Goal: Task Accomplishment & Management: Use online tool/utility

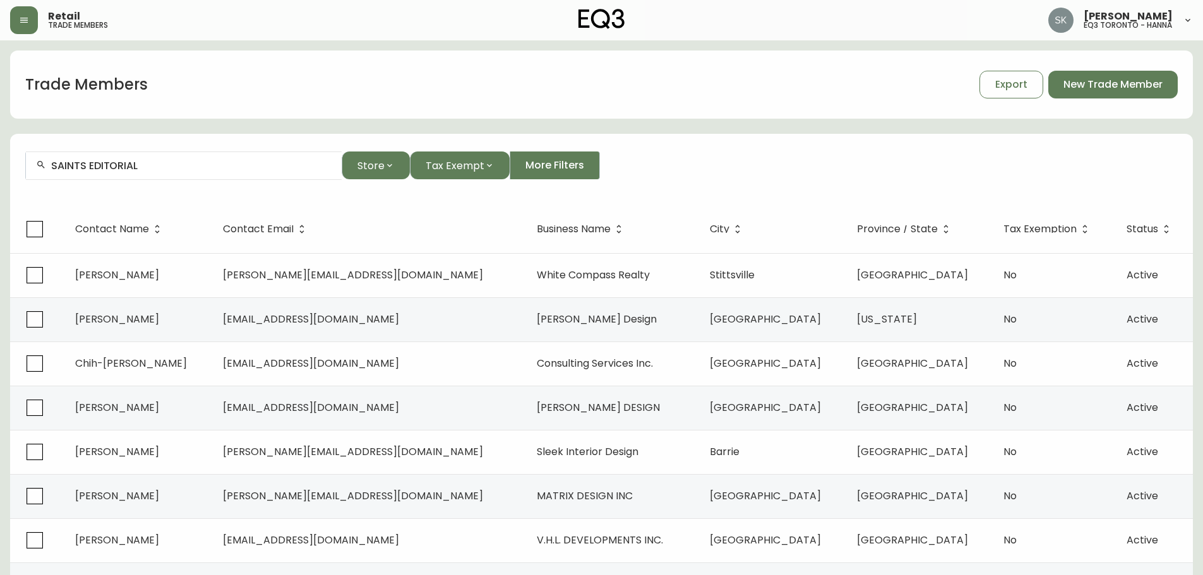
click at [27, 28] on button "button" at bounding box center [24, 20] width 28 height 28
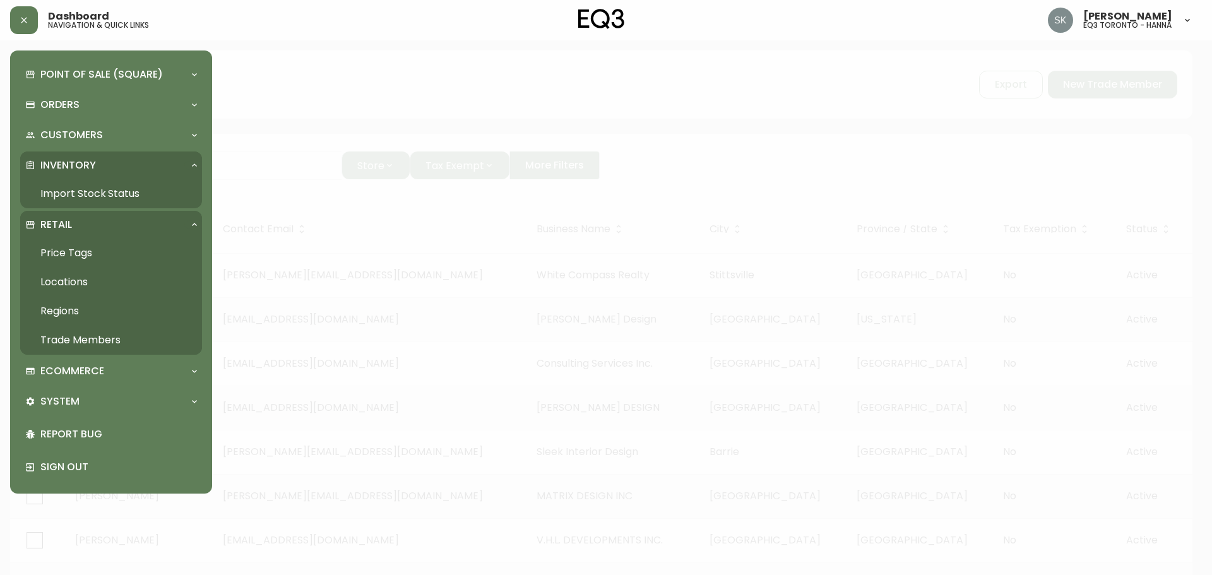
click at [60, 254] on link "Price Tags" at bounding box center [111, 253] width 182 height 29
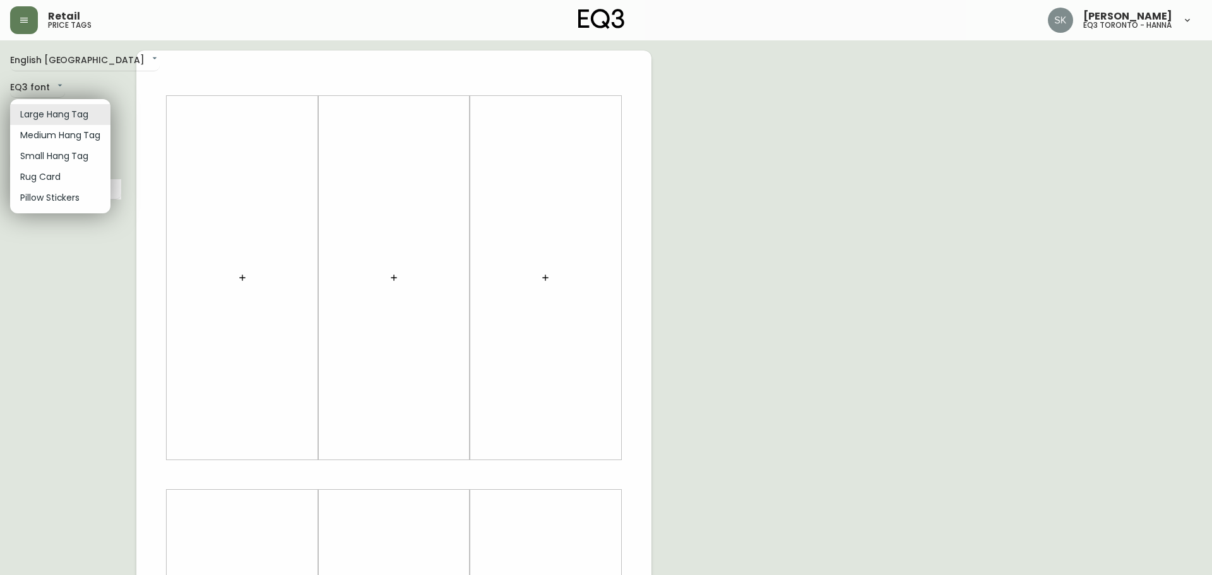
click at [69, 119] on body "Retail price tags [PERSON_NAME] eq3 toronto - [PERSON_NAME] English [GEOGRAPHIC…" at bounding box center [606, 449] width 1212 height 899
click at [53, 135] on li "Medium Hang Tag" at bounding box center [60, 135] width 100 height 21
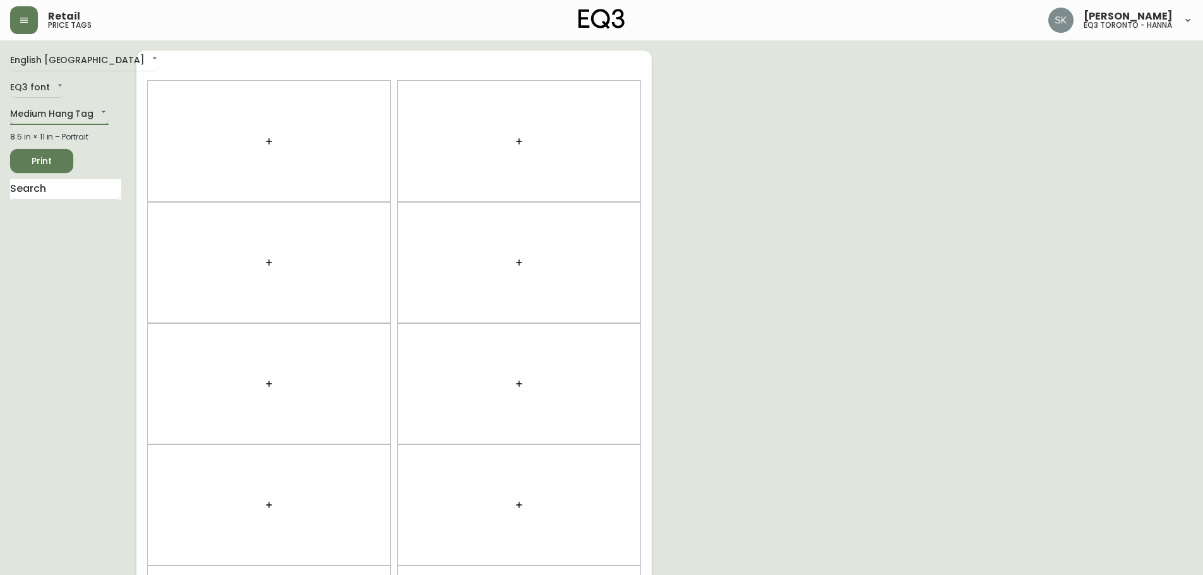
click at [75, 114] on body "Retail price tags [PERSON_NAME] eq3 toronto - [PERSON_NAME] English Canada en_C…" at bounding box center [601, 358] width 1203 height 717
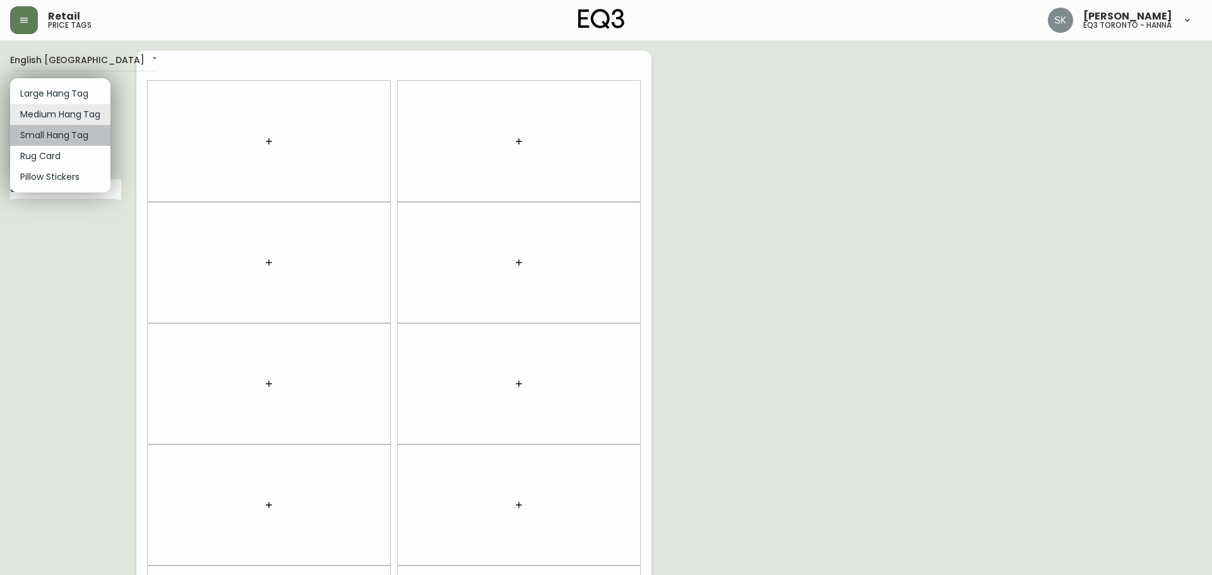
click at [71, 133] on li "Small Hang Tag" at bounding box center [60, 135] width 100 height 21
type input "small"
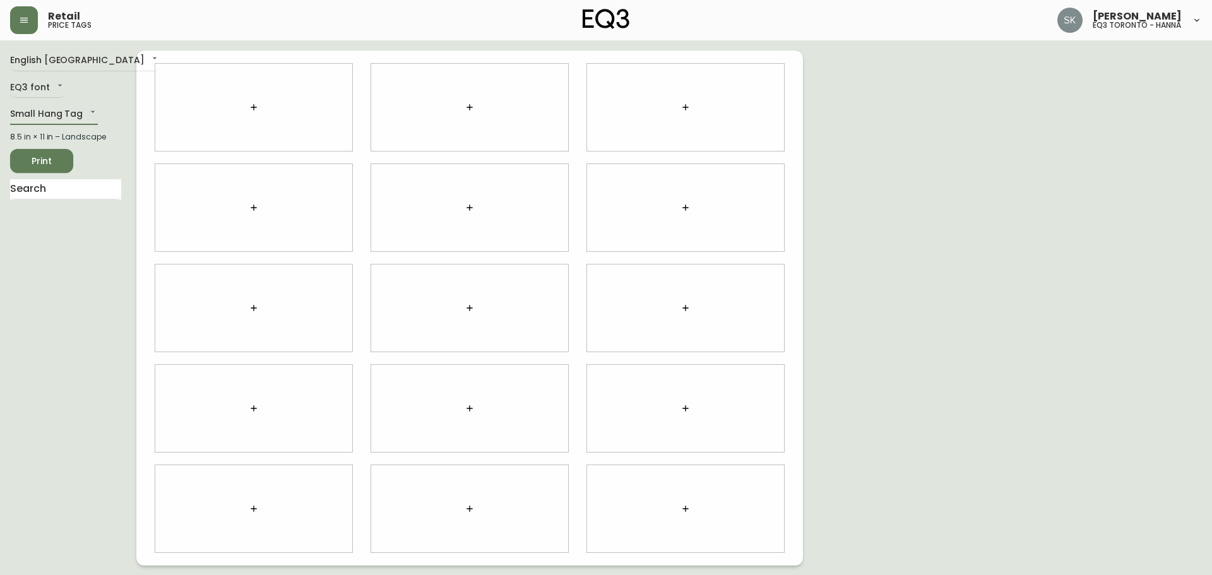
click at [256, 112] on icon "button" at bounding box center [254, 107] width 10 height 10
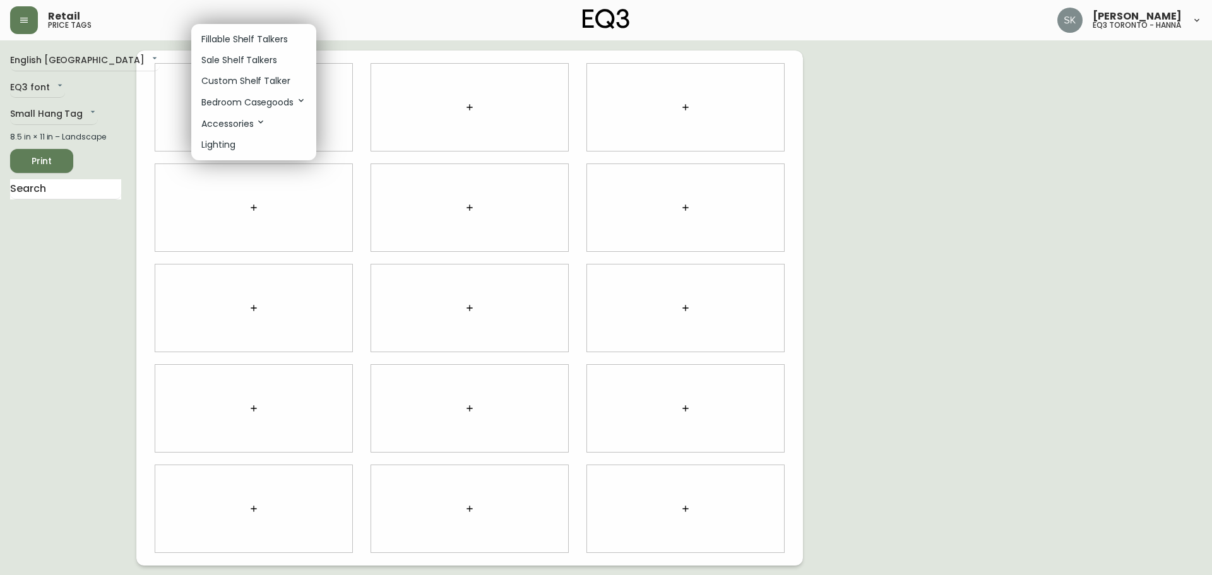
click at [240, 40] on p "Fillable Shelf Talkers" at bounding box center [244, 39] width 87 height 13
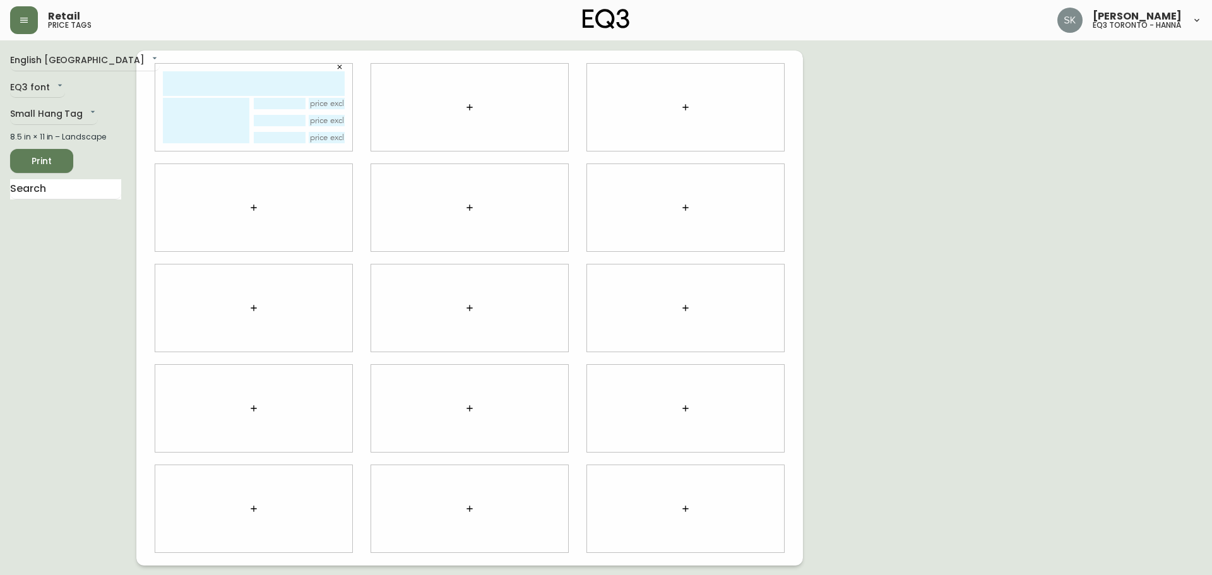
click at [223, 85] on input "text" at bounding box center [254, 83] width 182 height 25
drag, startPoint x: 263, startPoint y: 83, endPoint x: 162, endPoint y: 85, distance: 101.0
click at [162, 85] on div "[GEOGRAPHIC_DATA]" at bounding box center [253, 107] width 197 height 87
type input "[GEOGRAPHIC_DATA]"
click at [472, 108] on icon "button" at bounding box center [470, 107] width 10 height 10
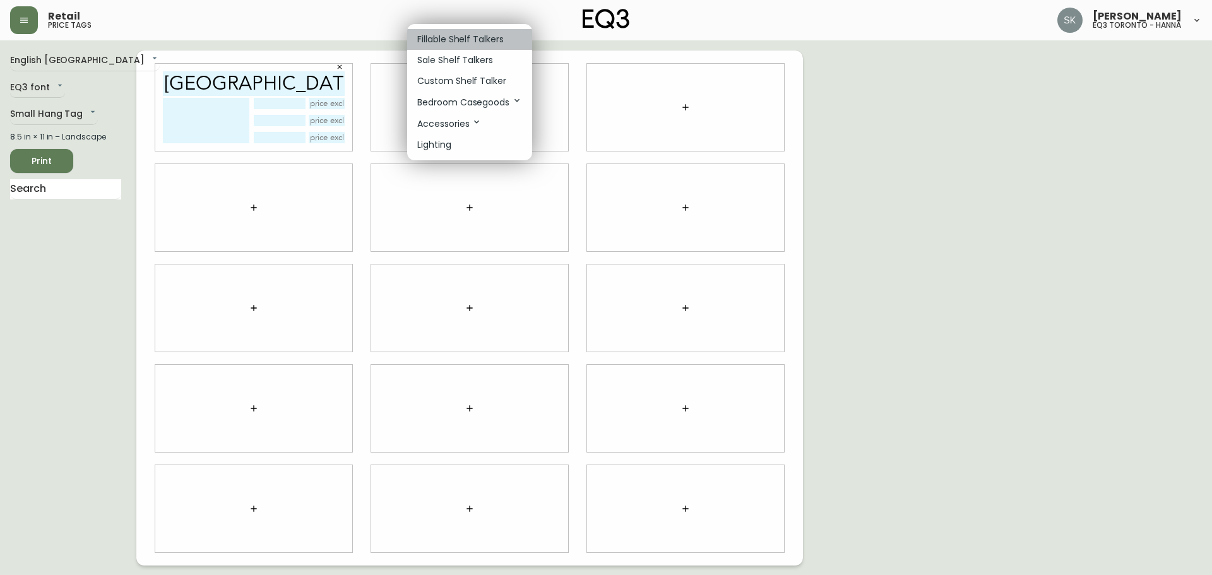
click at [451, 44] on p "Fillable Shelf Talkers" at bounding box center [460, 39] width 87 height 13
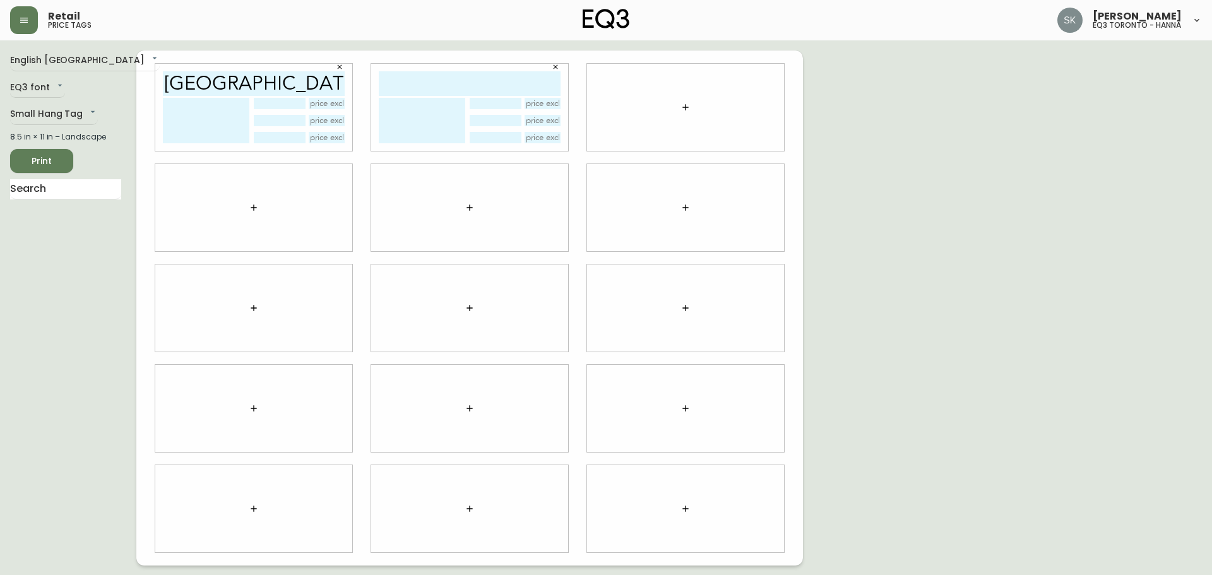
click at [468, 81] on input "text" at bounding box center [470, 83] width 182 height 25
paste input "[GEOGRAPHIC_DATA]"
type input "[GEOGRAPHIC_DATA]"
click at [689, 105] on icon "button" at bounding box center [686, 107] width 10 height 10
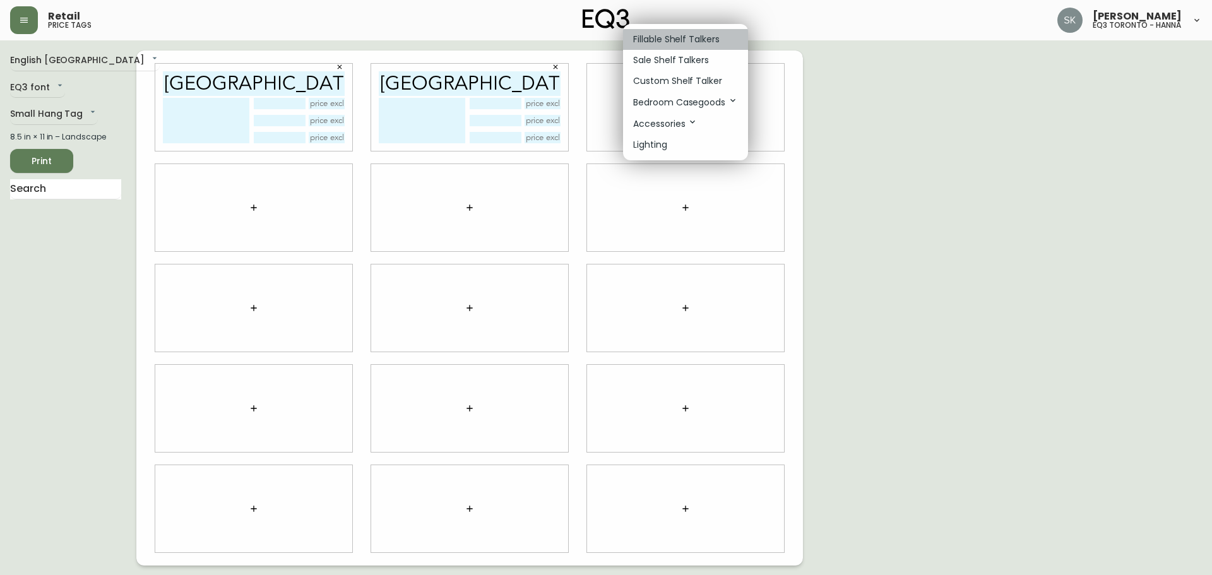
click at [660, 38] on p "Fillable Shelf Talkers" at bounding box center [676, 39] width 87 height 13
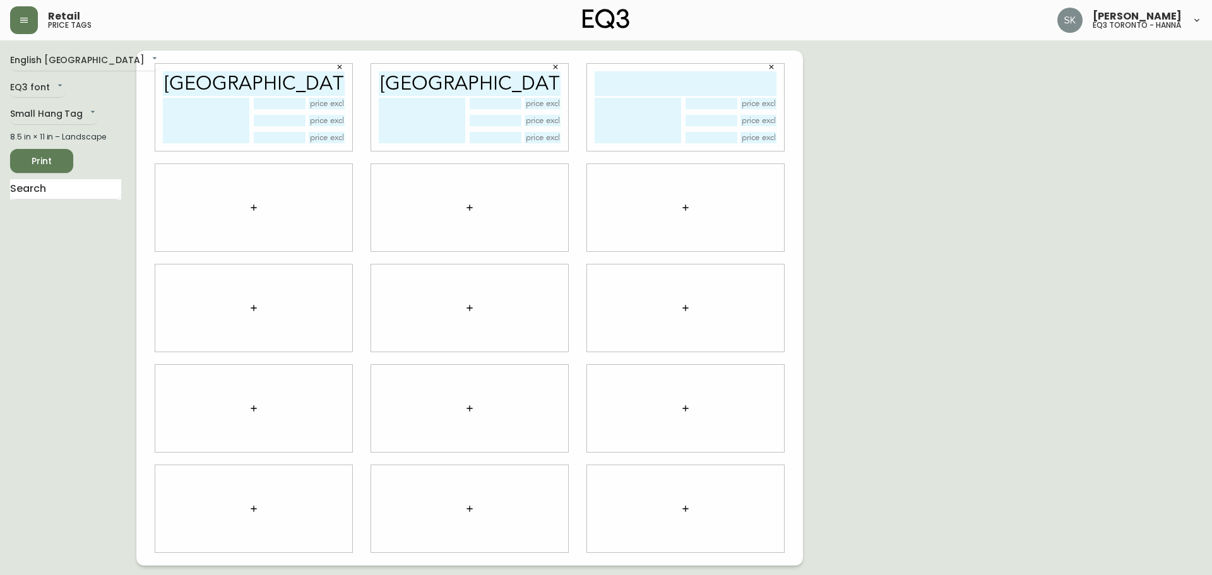
click at [648, 82] on input "text" at bounding box center [686, 83] width 182 height 25
paste input "[GEOGRAPHIC_DATA]"
type input "[GEOGRAPHIC_DATA]"
click at [251, 207] on icon "button" at bounding box center [254, 208] width 10 height 10
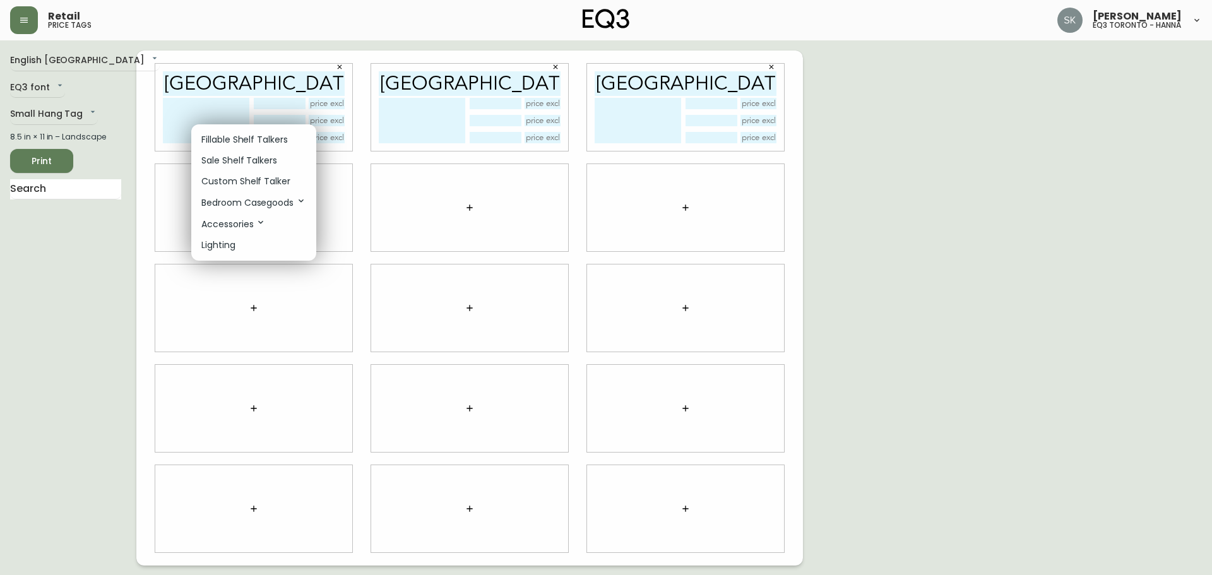
click at [221, 133] on li "Fillable Shelf Talkers" at bounding box center [253, 139] width 125 height 21
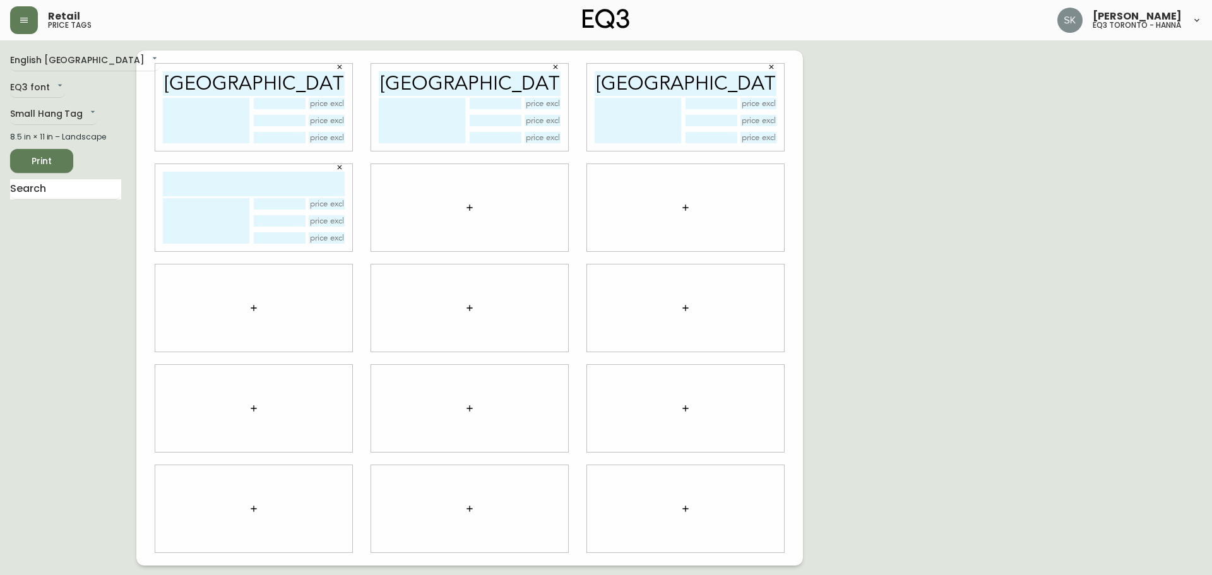
click at [213, 180] on input "text" at bounding box center [254, 184] width 182 height 25
paste input "[GEOGRAPHIC_DATA]"
type input "[GEOGRAPHIC_DATA]"
click at [463, 206] on button "button" at bounding box center [469, 207] width 25 height 25
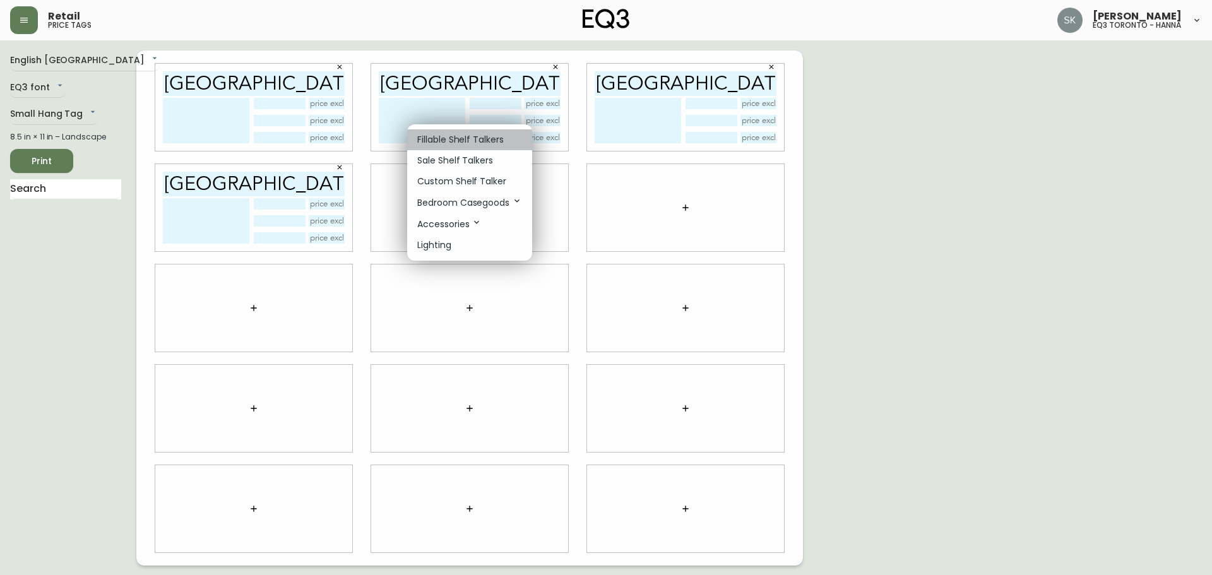
click at [450, 139] on p "Fillable Shelf Talkers" at bounding box center [460, 139] width 87 height 13
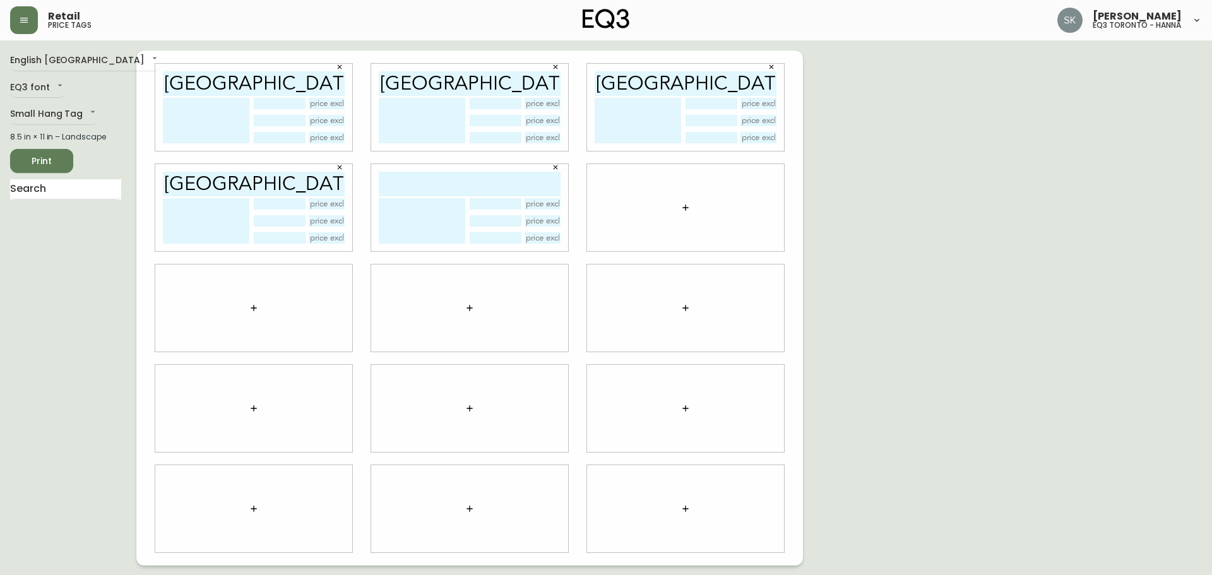
click at [438, 187] on input "text" at bounding box center [470, 184] width 182 height 25
paste input "[GEOGRAPHIC_DATA]"
type input "[GEOGRAPHIC_DATA]"
click at [689, 208] on icon "button" at bounding box center [686, 208] width 10 height 10
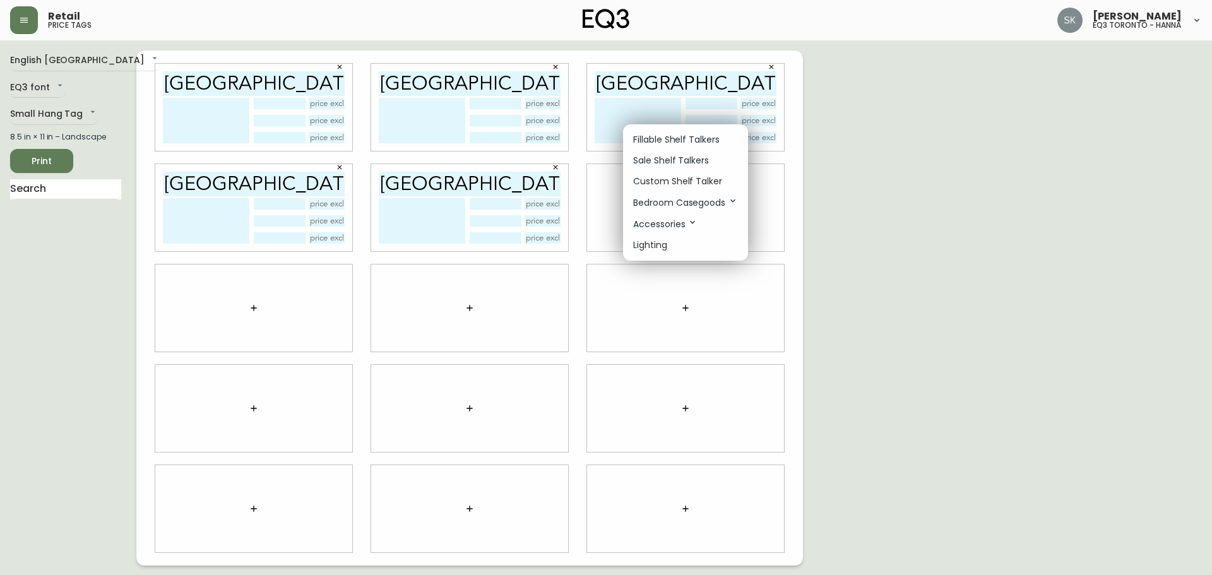
click at [648, 123] on div at bounding box center [606, 287] width 1212 height 575
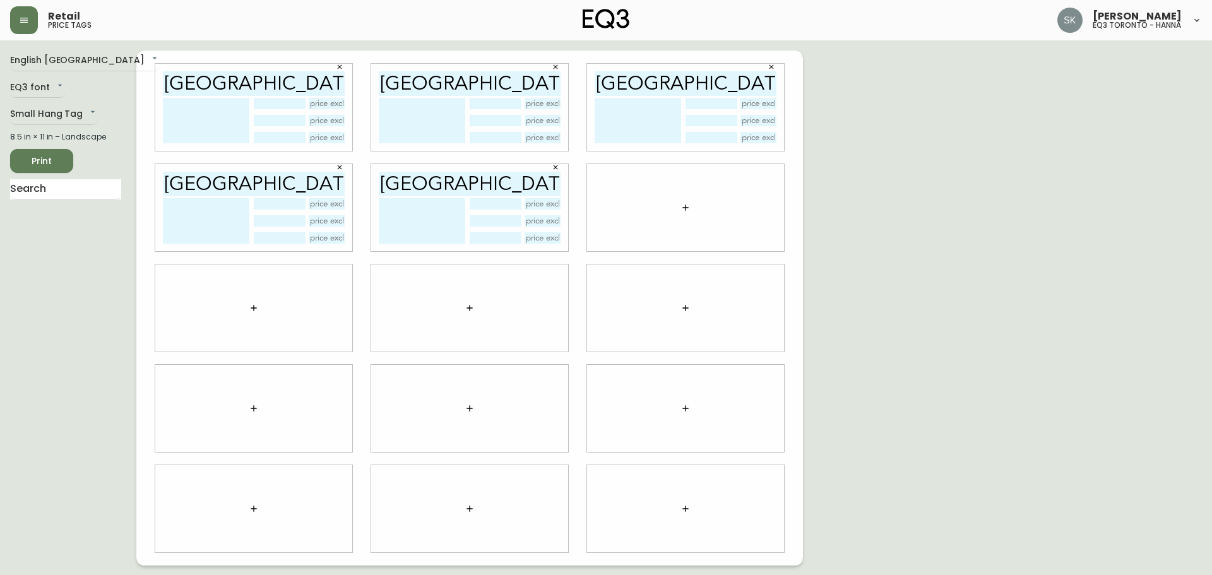
click at [678, 207] on button "button" at bounding box center [685, 207] width 25 height 25
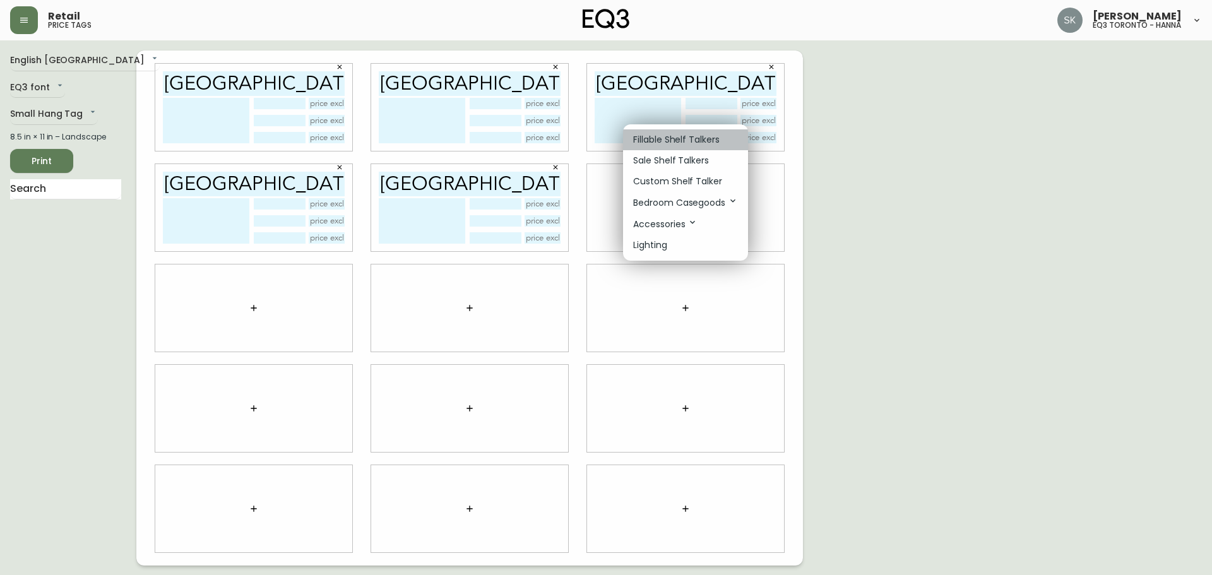
click at [651, 141] on p "Fillable Shelf Talkers" at bounding box center [676, 139] width 87 height 13
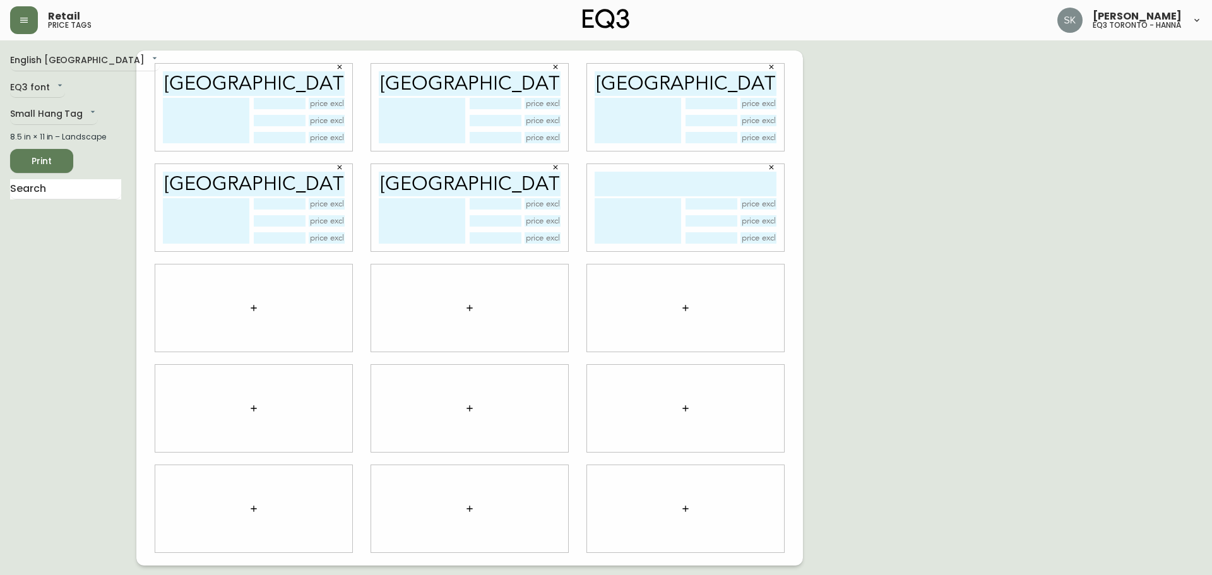
click at [646, 181] on input "text" at bounding box center [686, 184] width 182 height 25
paste input "[GEOGRAPHIC_DATA]"
type input "[GEOGRAPHIC_DATA]"
click at [232, 332] on div at bounding box center [253, 308] width 197 height 87
click at [254, 306] on icon "button" at bounding box center [254, 308] width 10 height 10
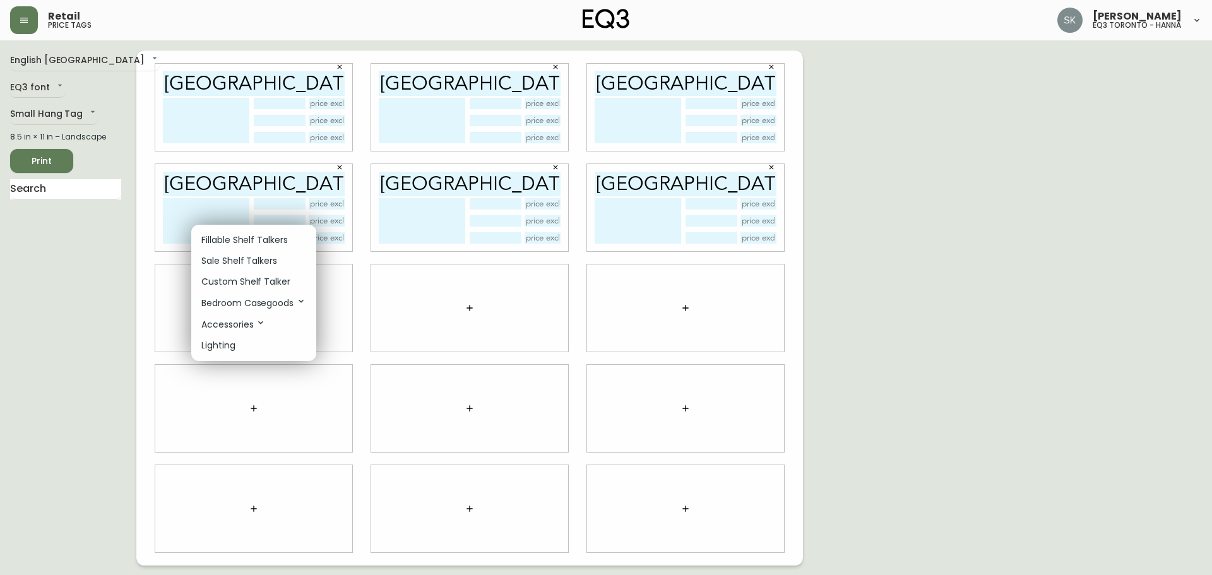
click at [240, 241] on p "Fillable Shelf Talkers" at bounding box center [244, 240] width 87 height 13
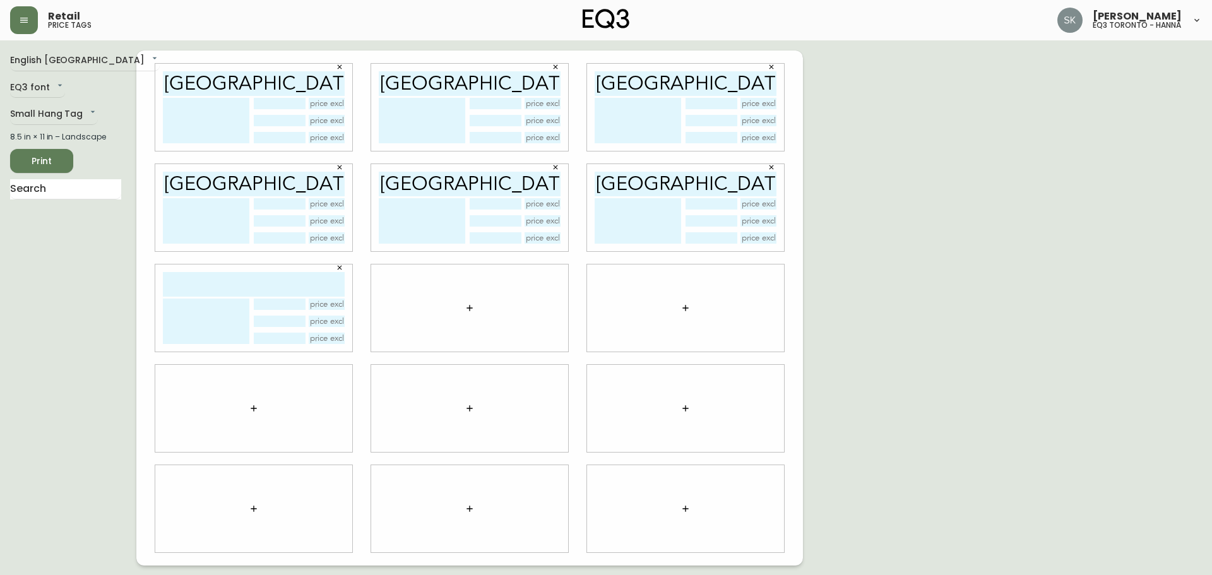
click at [227, 282] on input "text" at bounding box center [254, 284] width 182 height 25
drag, startPoint x: 239, startPoint y: 283, endPoint x: 69, endPoint y: 277, distance: 169.3
click at [69, 277] on div "English [GEOGRAPHIC_DATA] en_CA EQ3 font EQ3 Small Hang Tag small 8.5 in × 11 i…" at bounding box center [606, 308] width 1192 height 515
type input "CATRIN"
click at [475, 313] on button "button" at bounding box center [469, 307] width 25 height 25
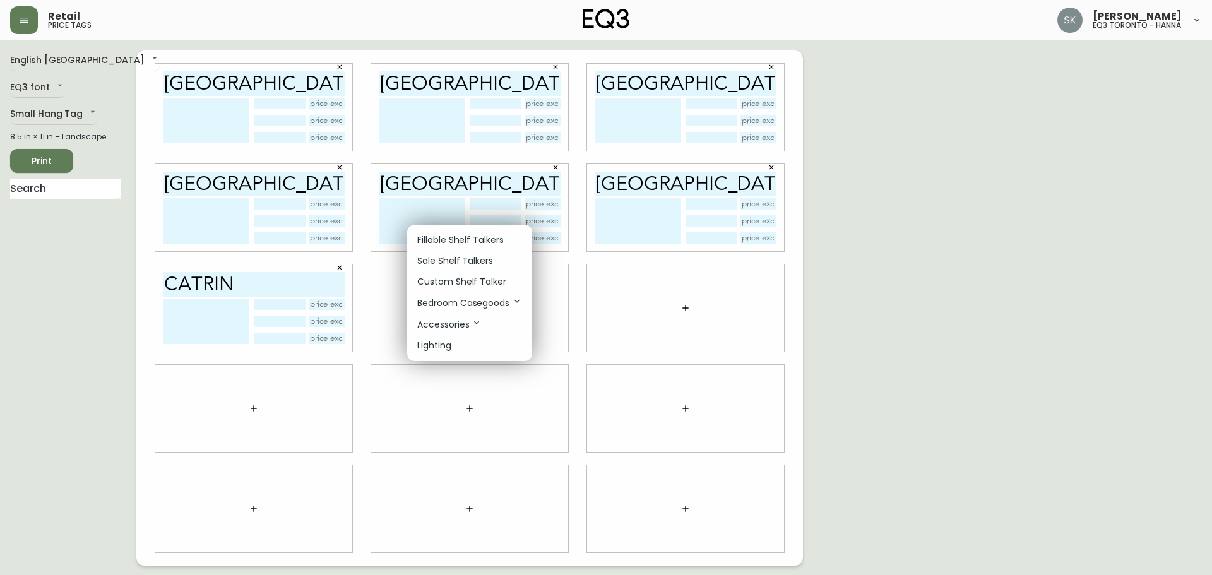
click at [453, 240] on p "Fillable Shelf Talkers" at bounding box center [460, 240] width 87 height 13
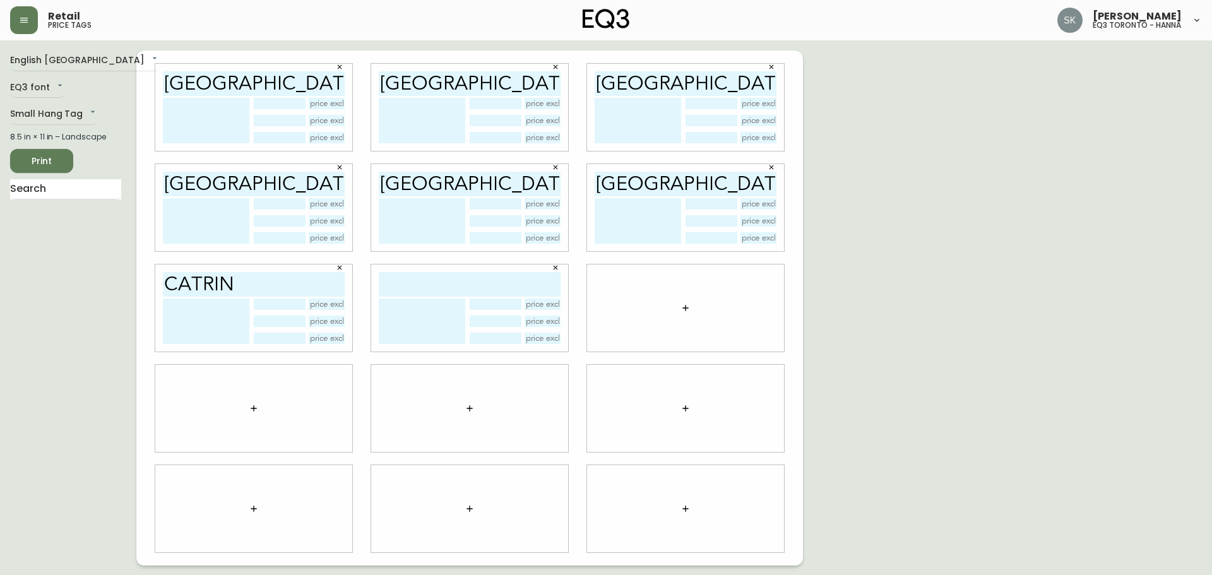
click at [451, 266] on div at bounding box center [469, 308] width 197 height 87
click at [454, 276] on input "text" at bounding box center [470, 284] width 182 height 25
paste input "CATRIN"
type input "CATRIN"
click at [695, 301] on button "button" at bounding box center [685, 307] width 25 height 25
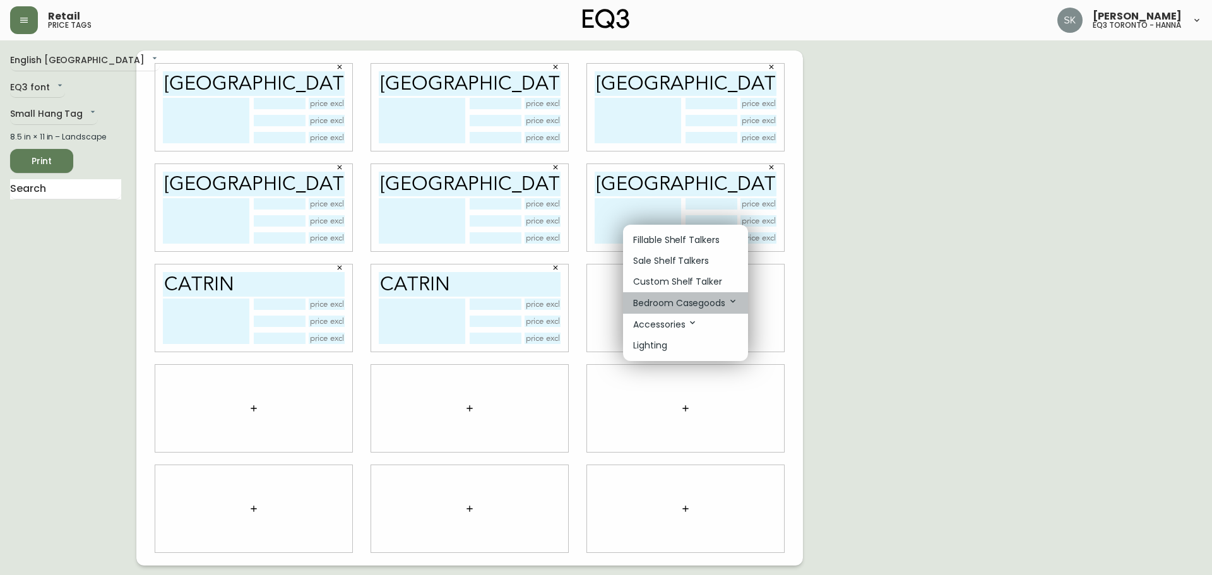
click at [677, 310] on li "Bedroom Casegoods" at bounding box center [685, 302] width 125 height 21
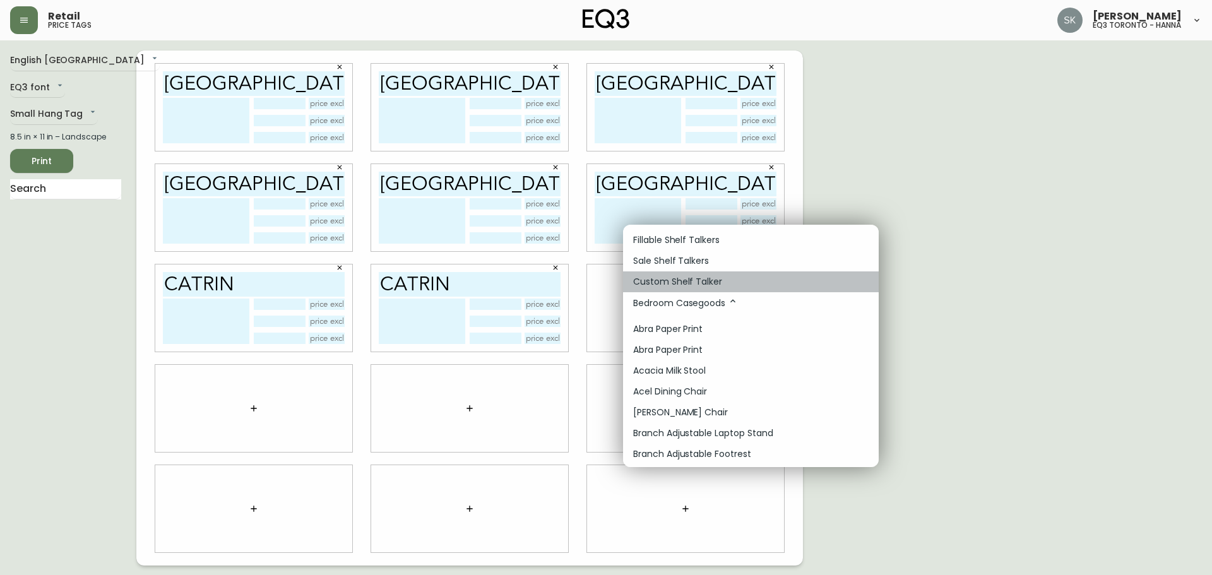
click at [626, 289] on li "Custom Shelf Talker" at bounding box center [751, 281] width 256 height 21
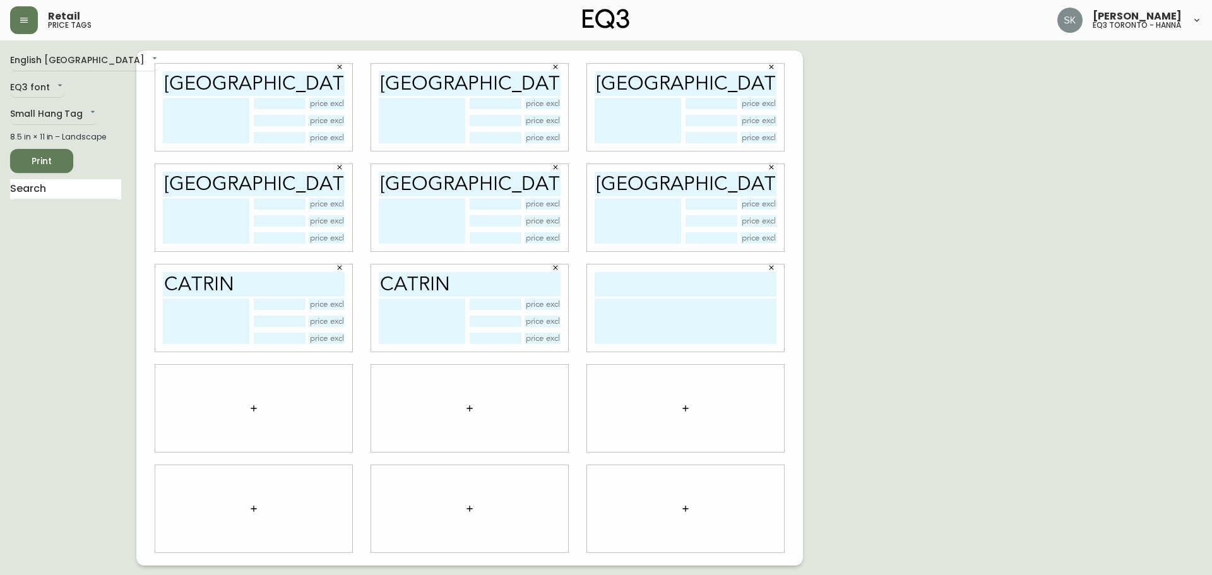
click at [681, 283] on input "text" at bounding box center [686, 284] width 182 height 25
paste input "CATRIN"
type input "CATRIN"
click at [679, 324] on textarea at bounding box center [686, 321] width 182 height 45
click at [254, 407] on icon "button" at bounding box center [254, 408] width 6 height 6
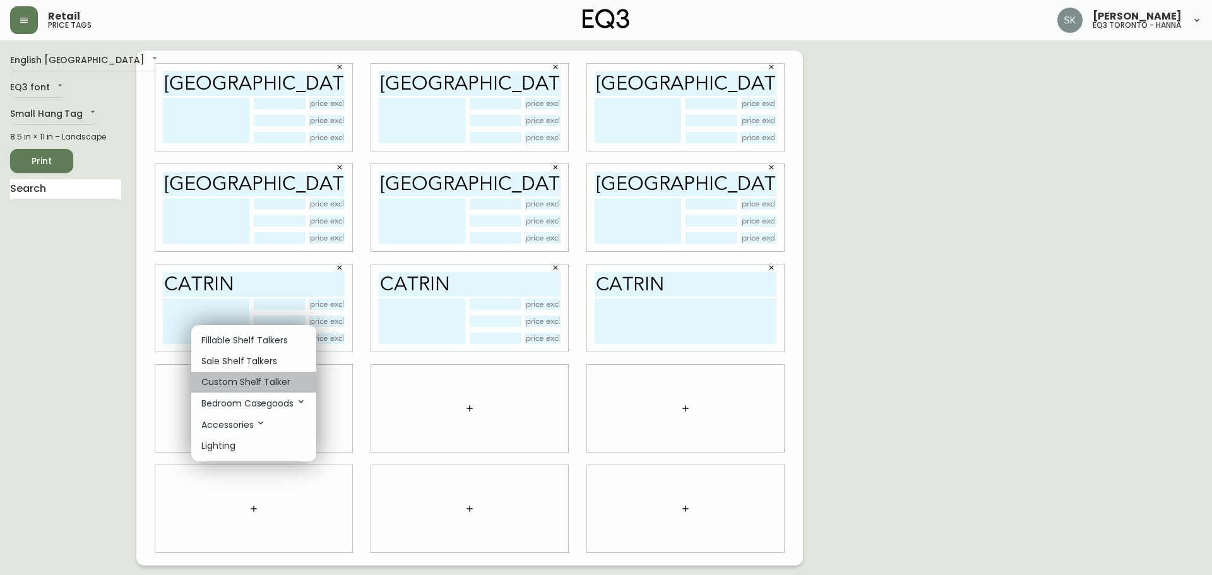
click at [242, 381] on p "Custom Shelf Talker" at bounding box center [245, 382] width 89 height 13
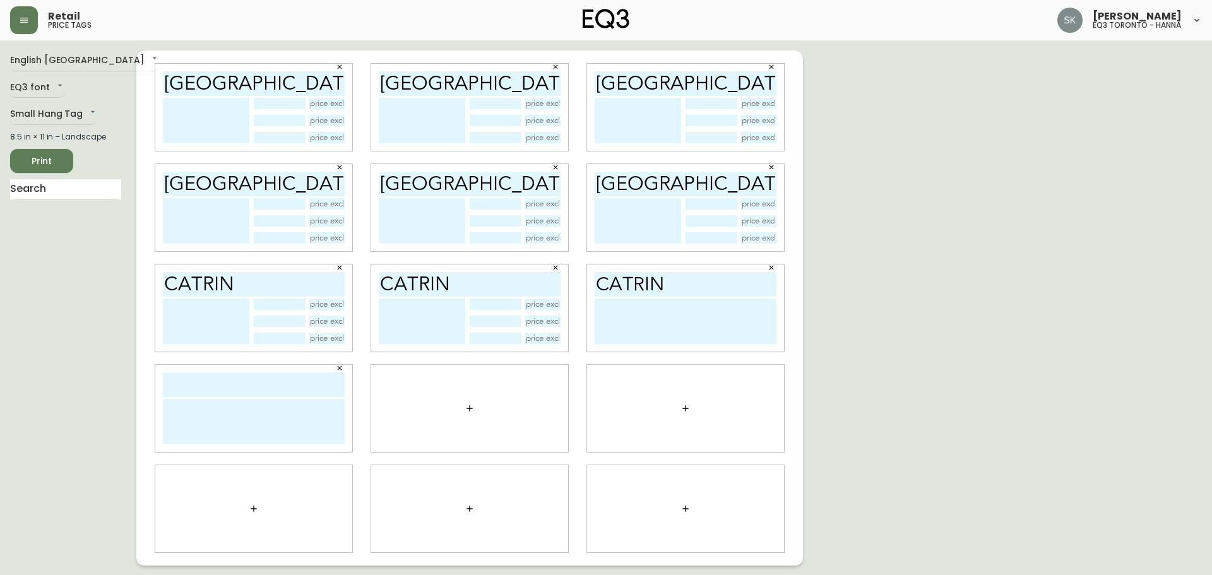
click at [243, 389] on input "text" at bounding box center [254, 385] width 182 height 25
paste input "CATRIN"
type input "CATRIN"
click at [217, 414] on textarea at bounding box center [254, 421] width 182 height 45
paste textarea "CATRIN"
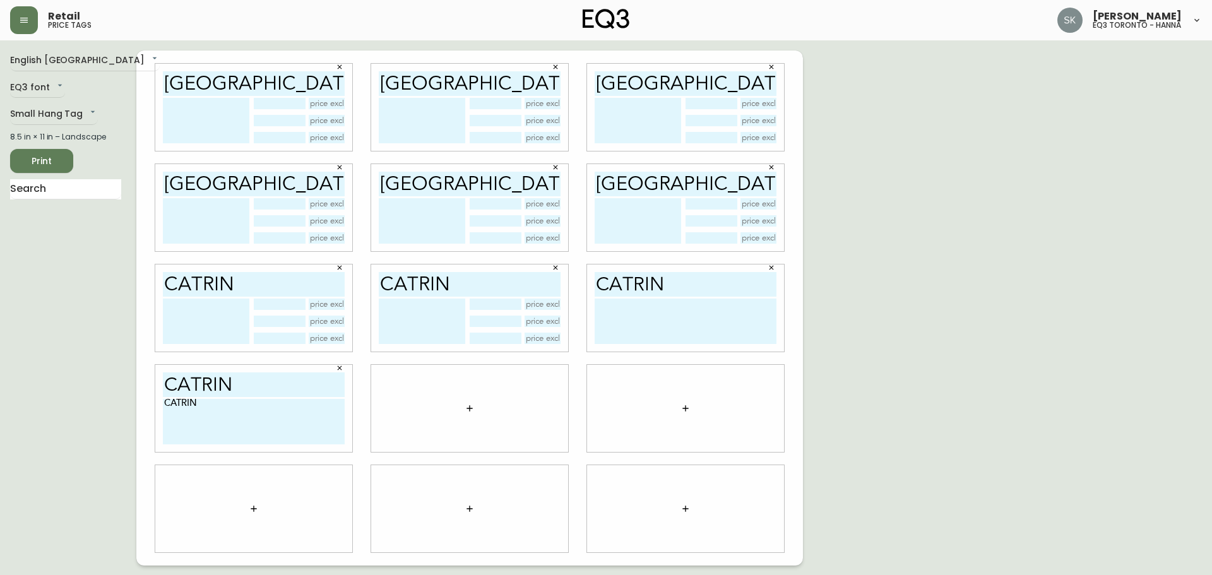
drag, startPoint x: 214, startPoint y: 404, endPoint x: 44, endPoint y: 406, distance: 169.9
click at [44, 406] on div "English [GEOGRAPHIC_DATA] en_CA EQ3 font EQ3 Small Hang Tag small 8.5 in × 11 i…" at bounding box center [606, 308] width 1192 height 515
type textarea "="
click at [470, 414] on button "button" at bounding box center [469, 408] width 25 height 25
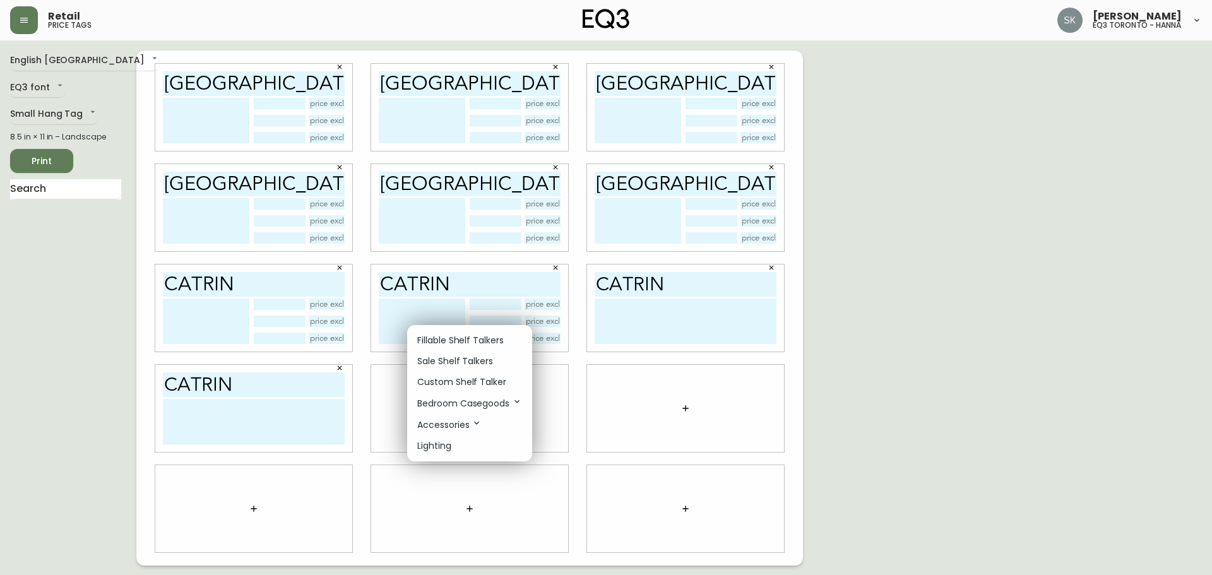
click at [448, 338] on p "Fillable Shelf Talkers" at bounding box center [460, 340] width 87 height 13
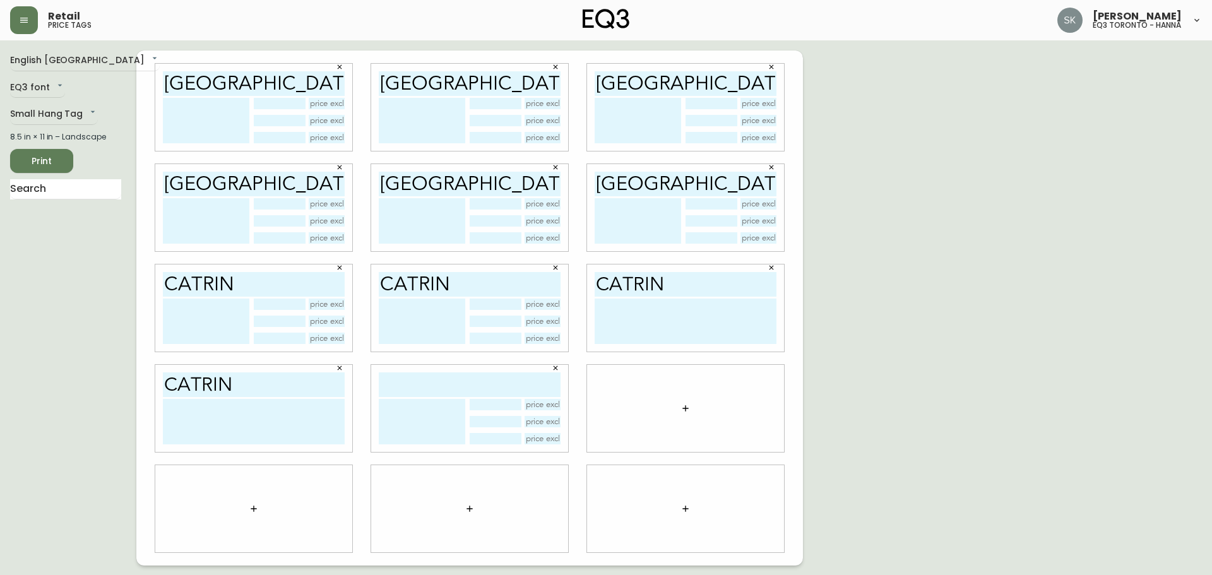
click at [440, 393] on input "text" at bounding box center [470, 385] width 182 height 25
paste input "CATRIN"
type input "CATRIN"
click at [675, 404] on button "button" at bounding box center [685, 408] width 25 height 25
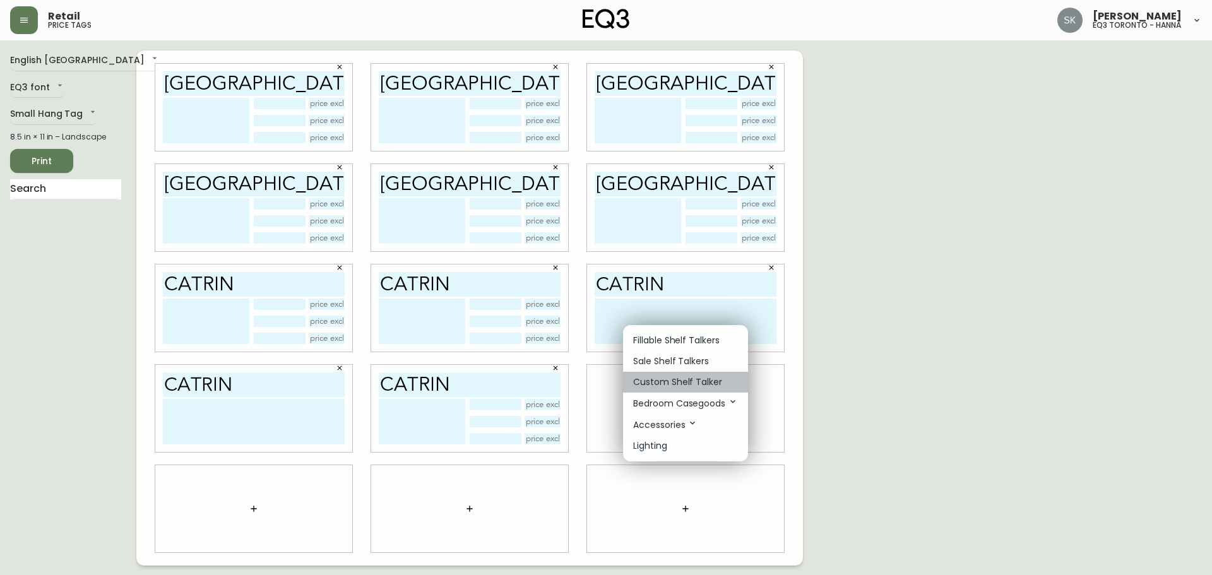
click at [660, 378] on p "Custom Shelf Talker" at bounding box center [677, 382] width 89 height 13
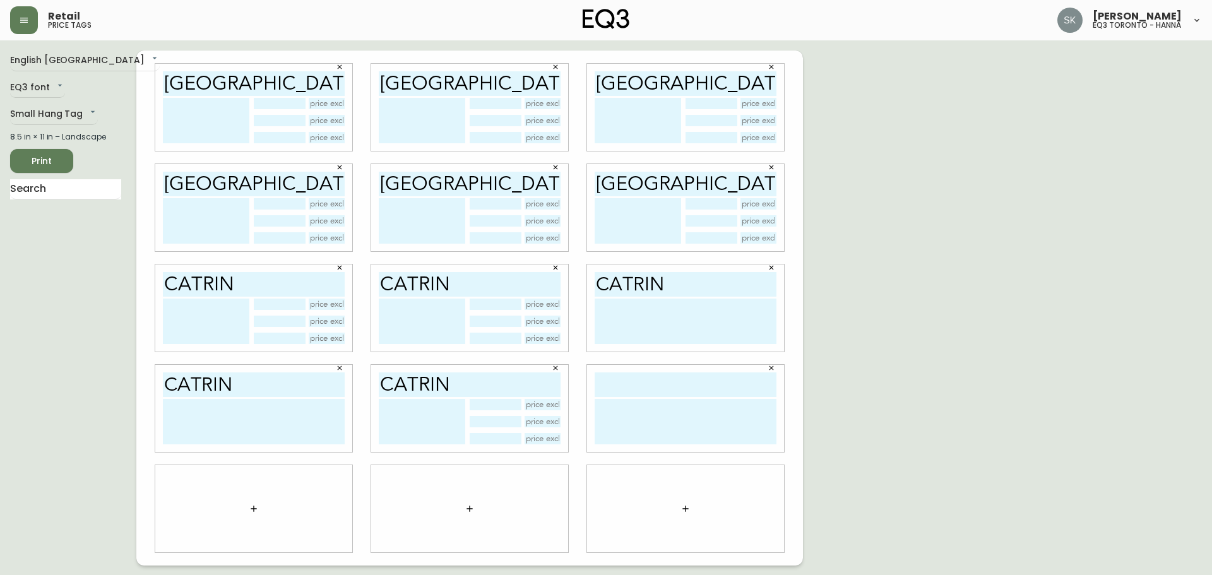
click at [649, 394] on input "text" at bounding box center [686, 385] width 182 height 25
paste input "CATRIN"
type input "CATRIN"
click at [907, 311] on div "English [GEOGRAPHIC_DATA] en_CA EQ3 font EQ3 Small Hang Tag small 8.5 in × 11 i…" at bounding box center [606, 308] width 1192 height 515
click at [249, 511] on icon "button" at bounding box center [254, 509] width 10 height 10
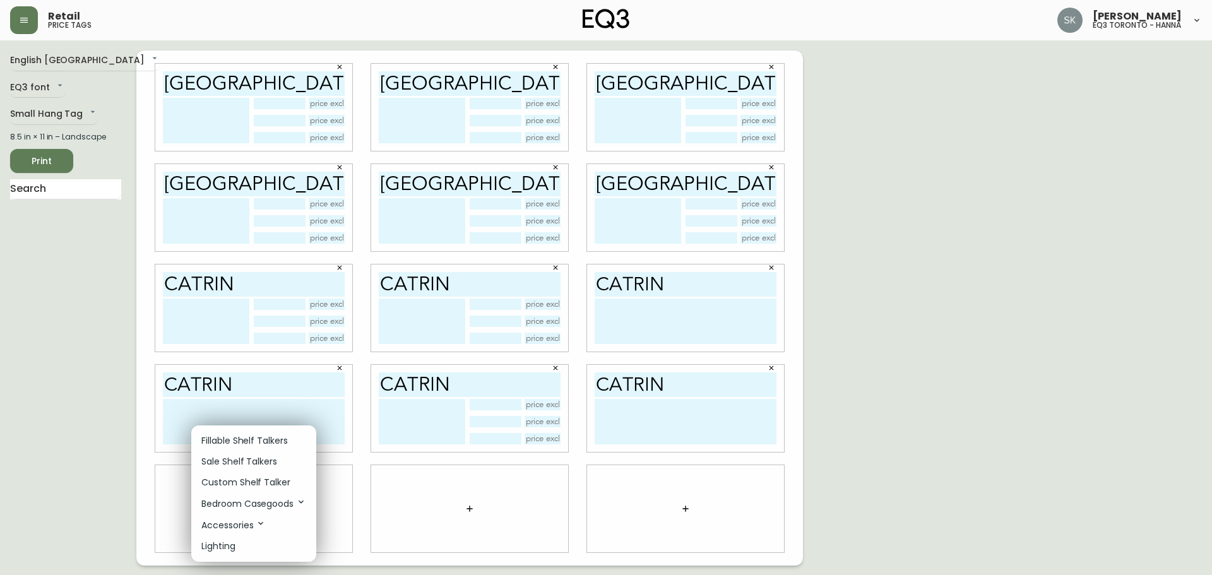
click at [238, 446] on p "Fillable Shelf Talkers" at bounding box center [244, 440] width 87 height 13
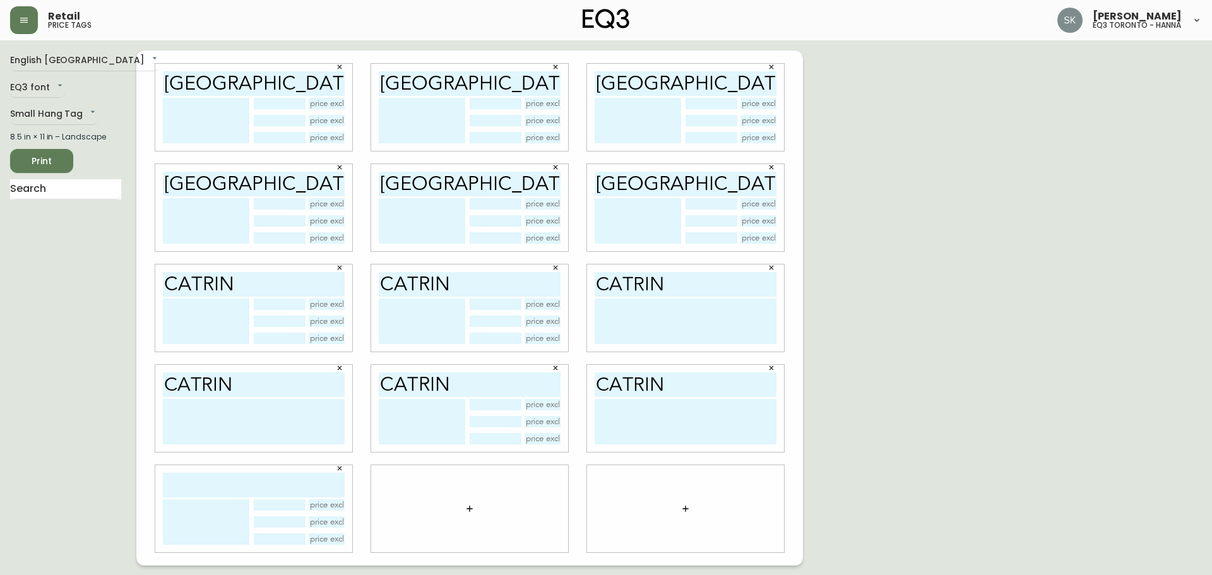
click at [234, 482] on input "text" at bounding box center [254, 485] width 182 height 25
drag, startPoint x: 249, startPoint y: 483, endPoint x: 87, endPoint y: 501, distance: 163.9
click at [87, 501] on div "English [GEOGRAPHIC_DATA] en_CA EQ3 font EQ3 Small Hang Tag small 8.5 in × 11 i…" at bounding box center [606, 308] width 1192 height 515
type input "SOLANA"
click at [480, 509] on button "button" at bounding box center [469, 508] width 25 height 25
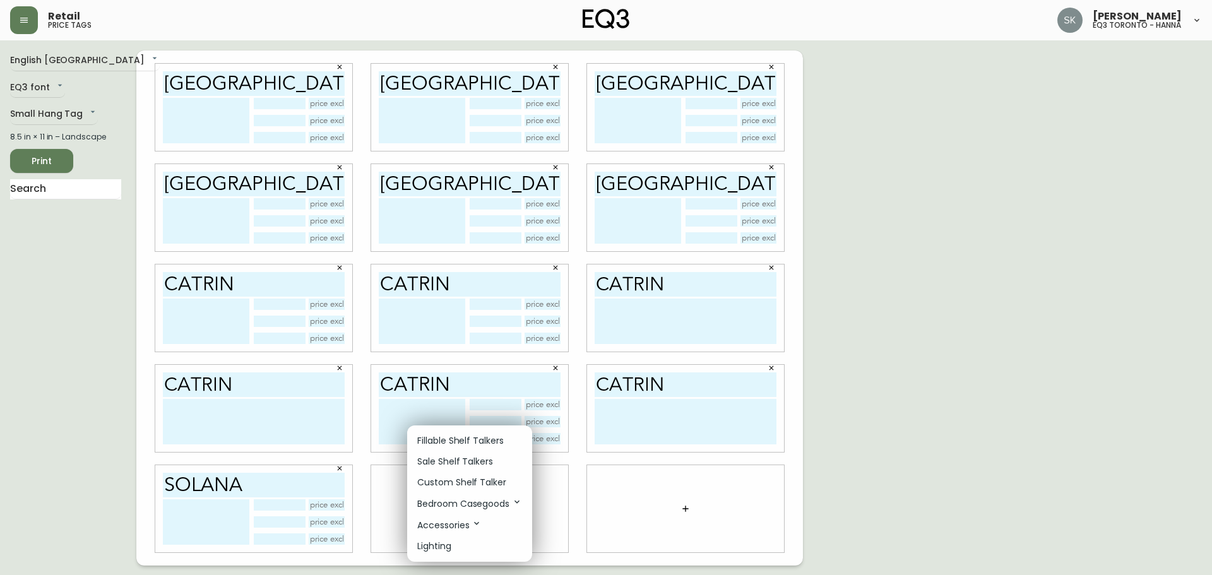
click at [470, 453] on li "Sale Shelf Talkers" at bounding box center [469, 461] width 125 height 21
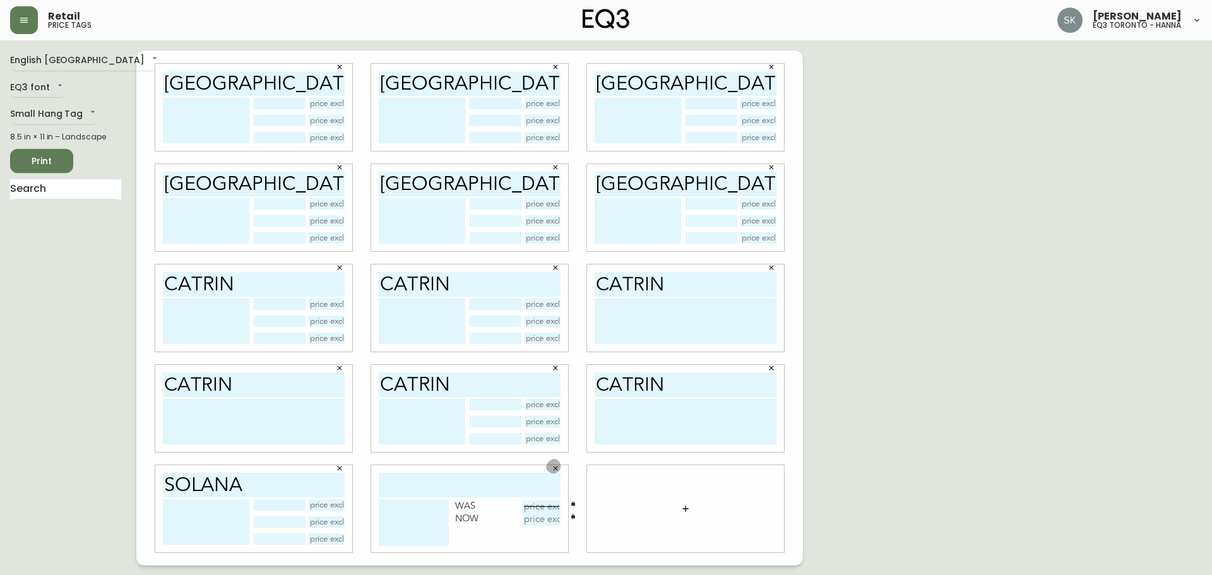
click at [555, 473] on button "button" at bounding box center [555, 468] width 19 height 19
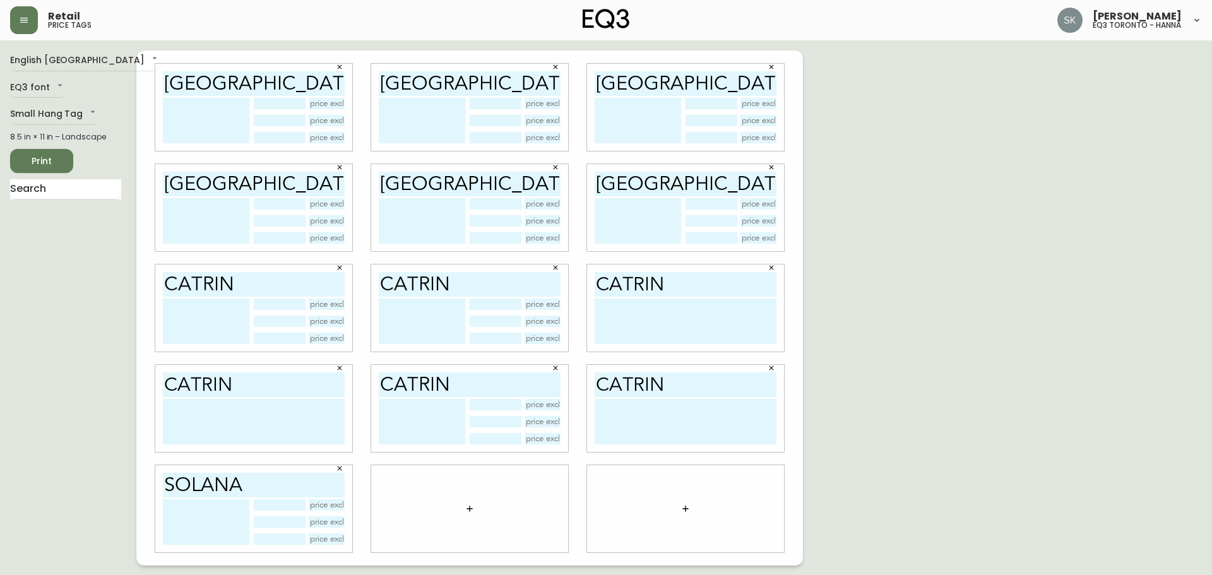
click at [470, 504] on icon "button" at bounding box center [470, 509] width 10 height 10
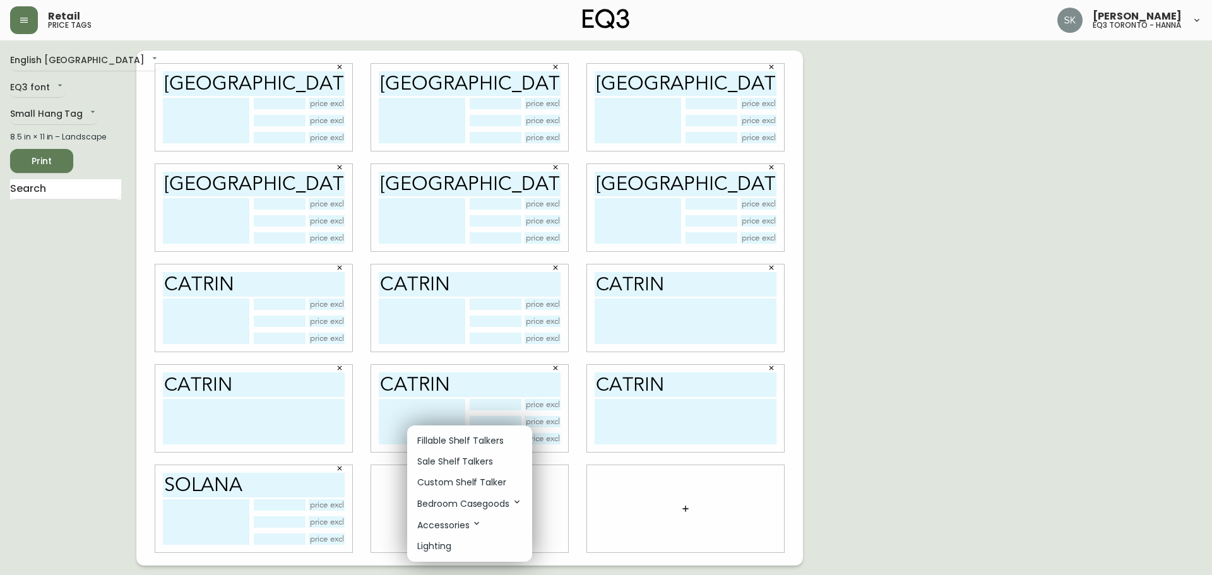
click at [451, 482] on p "Custom Shelf Talker" at bounding box center [461, 482] width 89 height 13
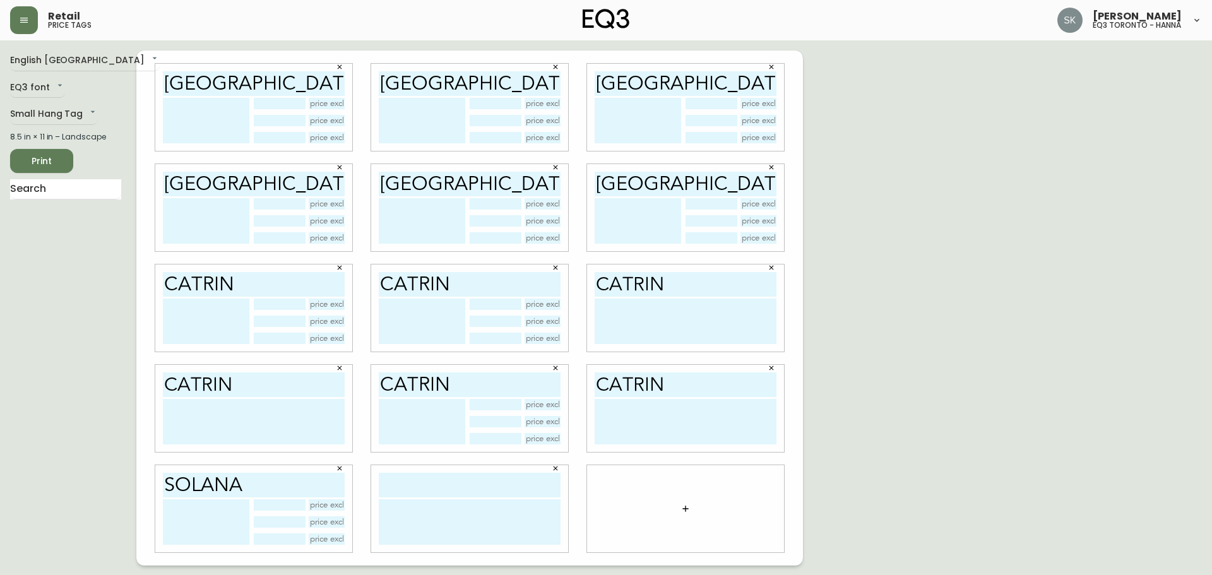
drag, startPoint x: 451, startPoint y: 482, endPoint x: 453, endPoint y: 491, distance: 8.9
click at [451, 489] on input "text" at bounding box center [470, 485] width 182 height 25
paste input "SOLANA"
type input "SOLANA"
click at [688, 511] on icon "button" at bounding box center [686, 509] width 10 height 10
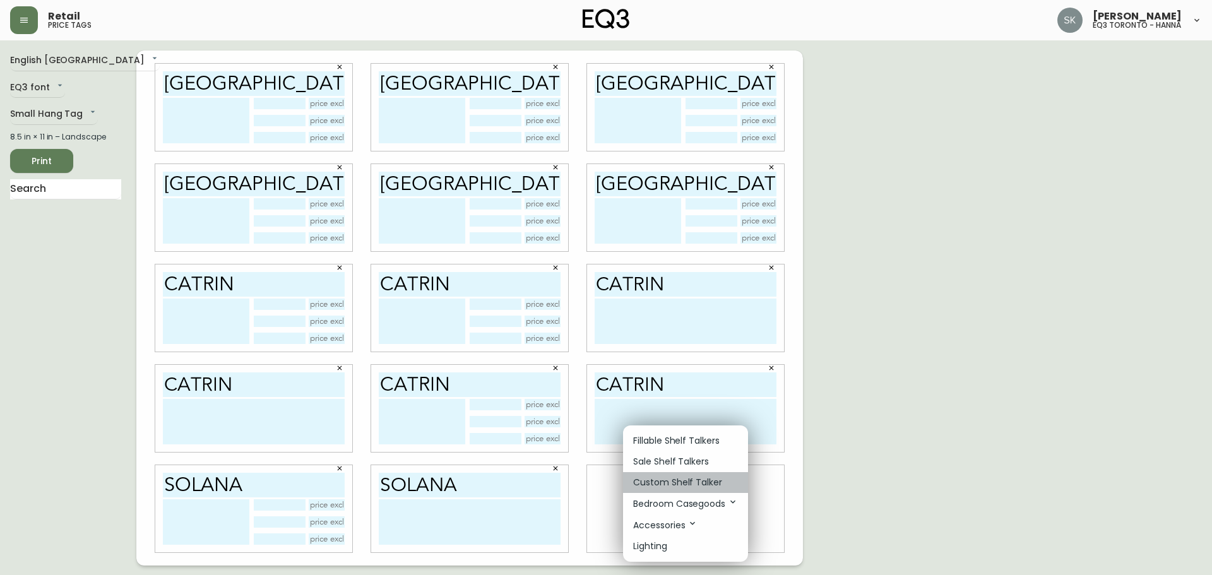
click at [661, 485] on p "Custom Shelf Talker" at bounding box center [677, 482] width 89 height 13
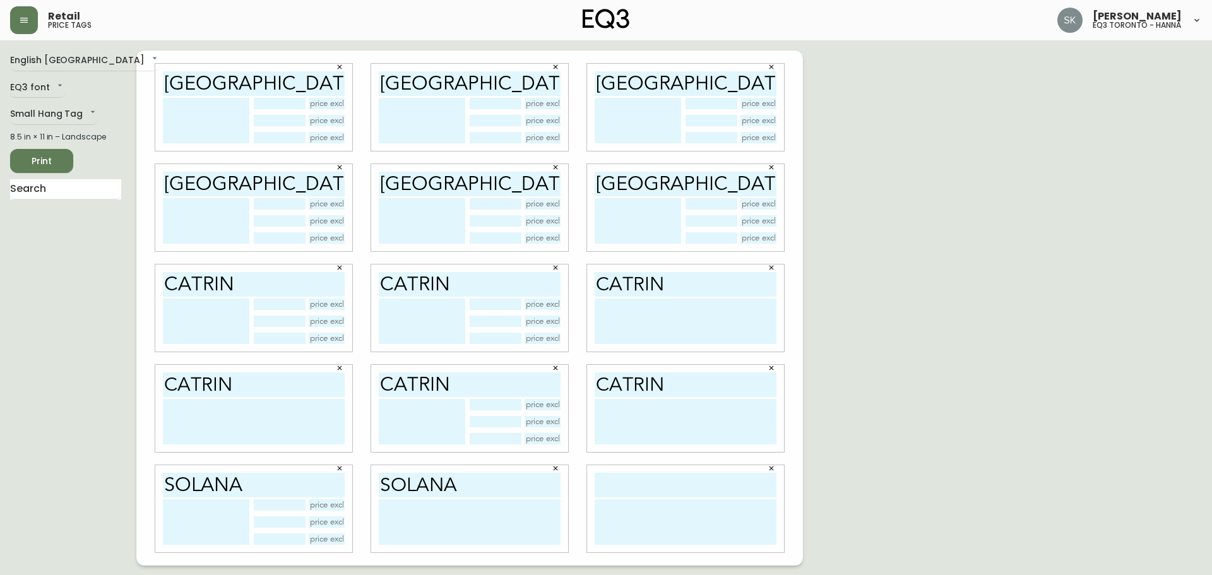
click at [650, 489] on input "text" at bounding box center [686, 485] width 182 height 25
paste input "SOLANA"
type input "SOLANA"
click at [920, 464] on div "English [GEOGRAPHIC_DATA] en_CA EQ3 font EQ3 Small Hang Tag small 8.5 in × 11 i…" at bounding box center [606, 308] width 1192 height 515
click at [49, 167] on span "Print" at bounding box center [41, 161] width 43 height 16
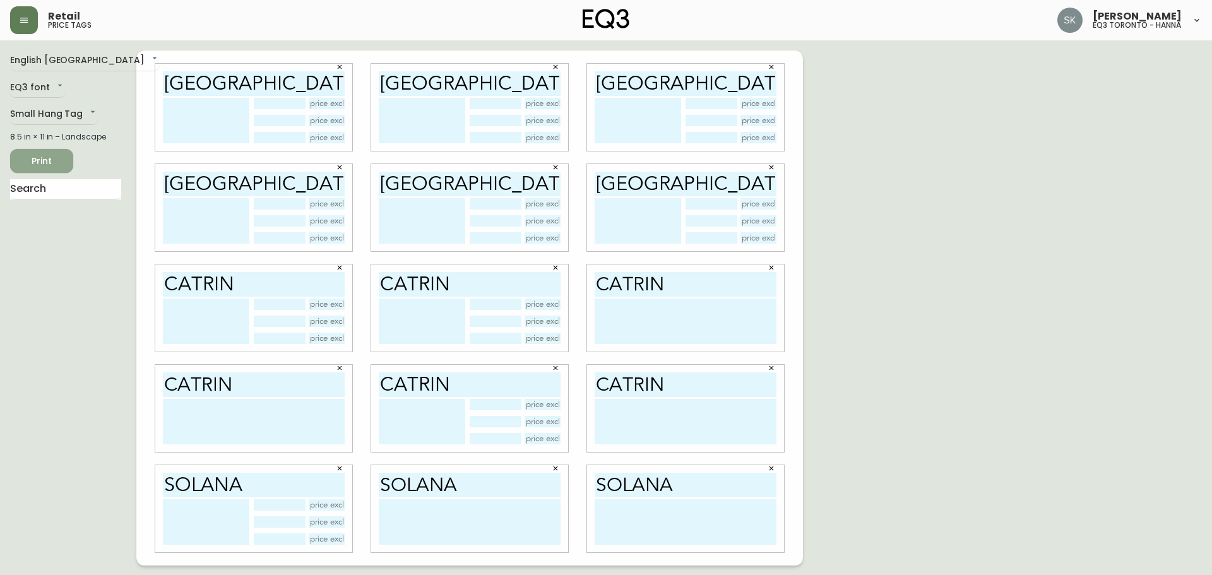
click at [49, 150] on button "Print" at bounding box center [41, 161] width 63 height 24
click at [64, 153] on button "Print" at bounding box center [41, 161] width 63 height 24
click at [1005, 266] on div "English [GEOGRAPHIC_DATA] en_CA EQ3 font EQ3 Small Hang Tag small 8.5 in × 11 i…" at bounding box center [606, 308] width 1192 height 515
click at [45, 160] on span "Print" at bounding box center [41, 161] width 43 height 16
